Goal: Task Accomplishment & Management: Use online tool/utility

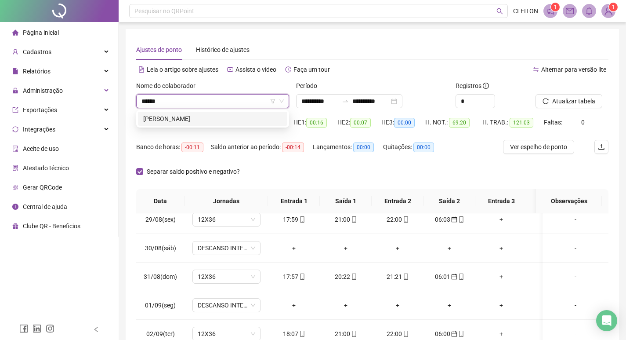
type input "*******"
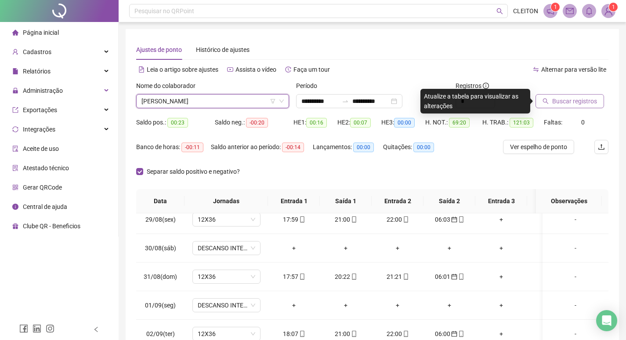
click at [563, 101] on span "Buscar registros" at bounding box center [574, 101] width 45 height 10
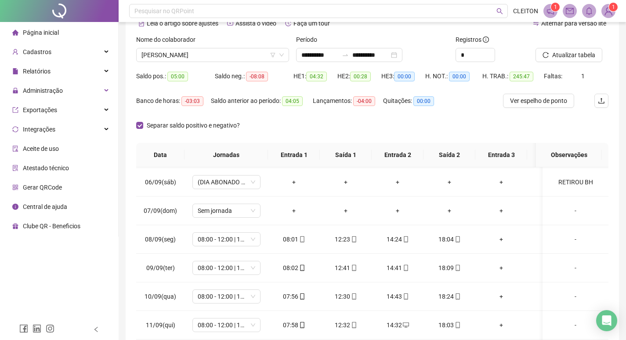
scroll to position [22, 0]
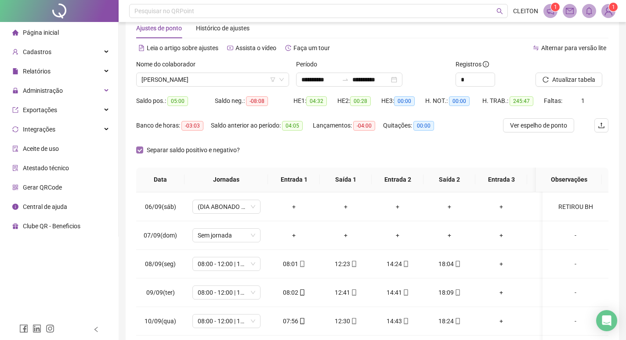
click at [145, 146] on span "Separar saldo positivo e negativo?" at bounding box center [193, 150] width 100 height 10
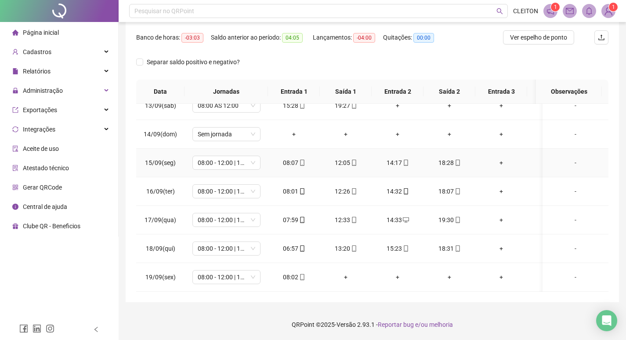
scroll to position [676, 0]
click at [568, 272] on div "-" at bounding box center [576, 277] width 52 height 10
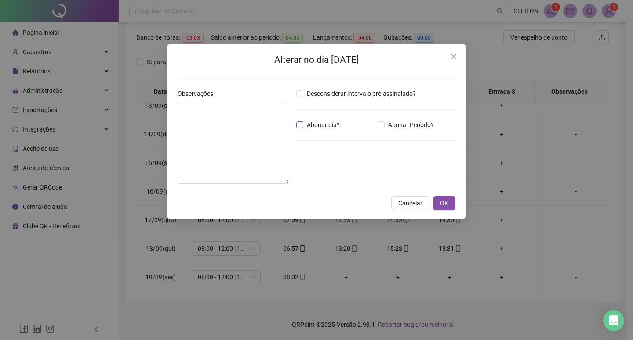
click at [327, 127] on span "Abonar dia?" at bounding box center [323, 125] width 40 height 10
click at [444, 205] on span "OK" at bounding box center [444, 203] width 8 height 10
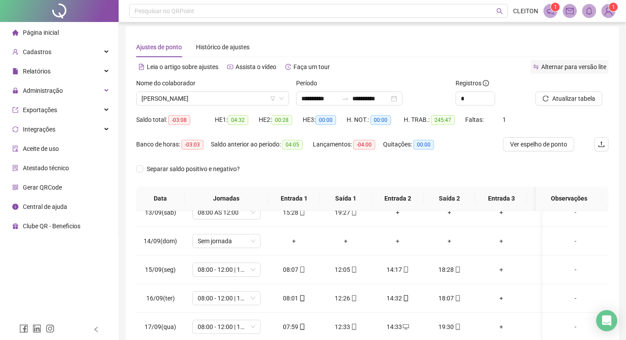
scroll to position [0, 0]
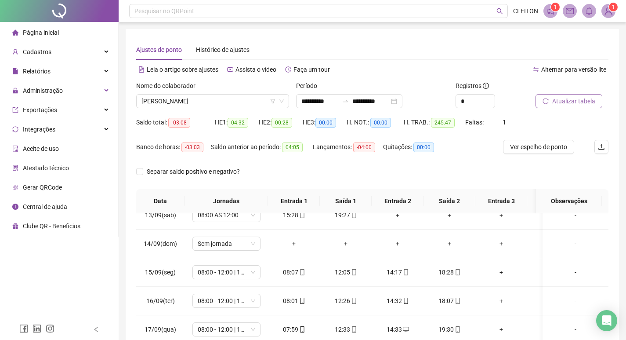
click at [559, 98] on span "Atualizar tabela" at bounding box center [573, 101] width 43 height 10
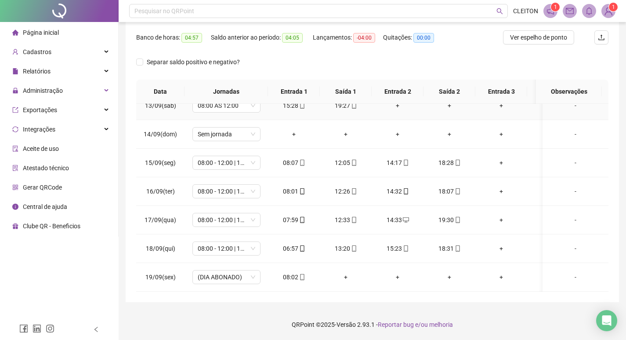
scroll to position [676, 0]
click at [570, 273] on div "-" at bounding box center [576, 277] width 52 height 10
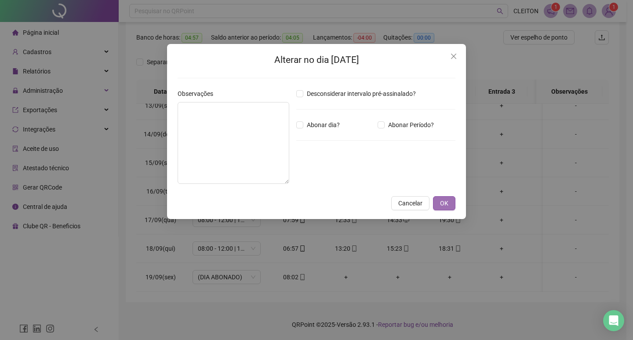
click at [445, 208] on button "OK" at bounding box center [444, 203] width 22 height 14
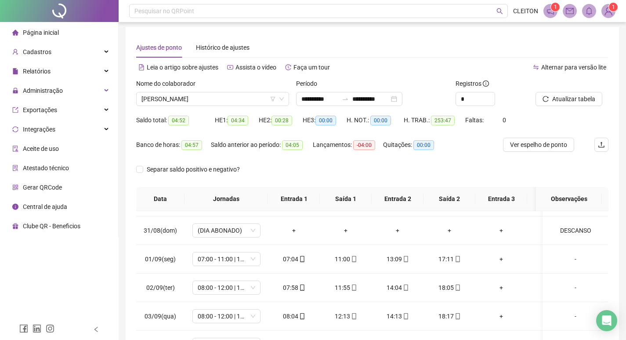
scroll to position [0, 0]
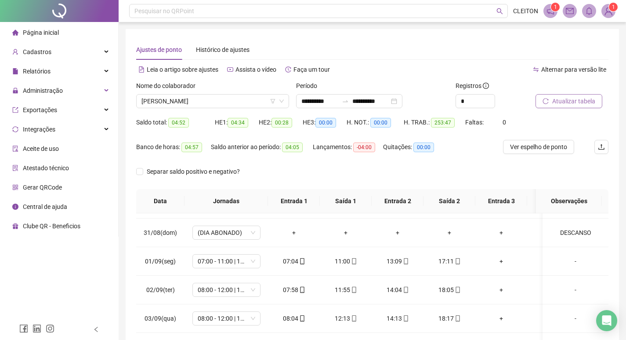
click at [571, 104] on span "Atualizar tabela" at bounding box center [573, 101] width 43 height 10
